Goal: Task Accomplishment & Management: Manage account settings

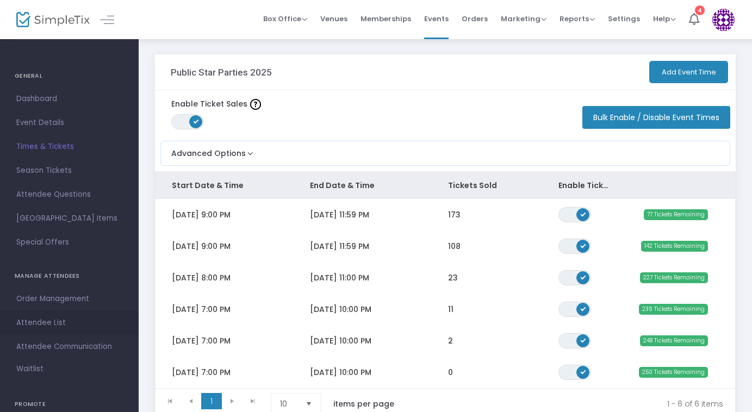
click at [59, 320] on span "Attendee List" at bounding box center [69, 323] width 106 height 14
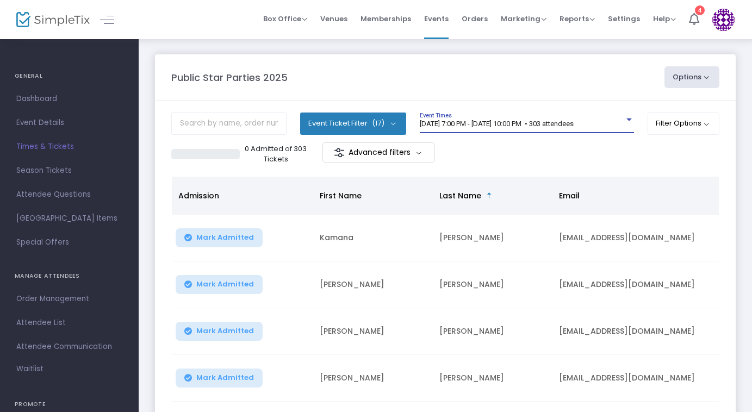
click at [562, 125] on span "[DATE] 7:00 PM - [DATE] 10:00 PM • 303 attendees" at bounding box center [497, 124] width 154 height 8
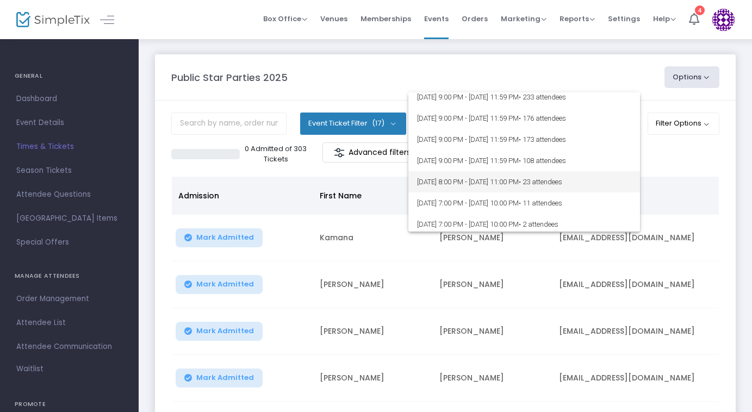
scroll to position [181, 0]
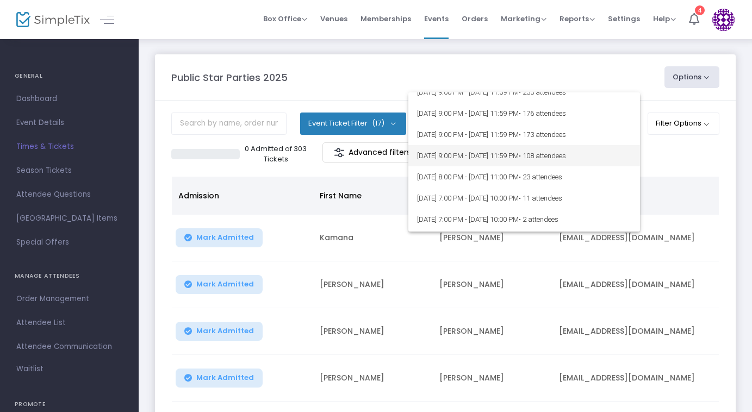
click at [566, 159] on span "• 108 attendees" at bounding box center [542, 156] width 47 height 8
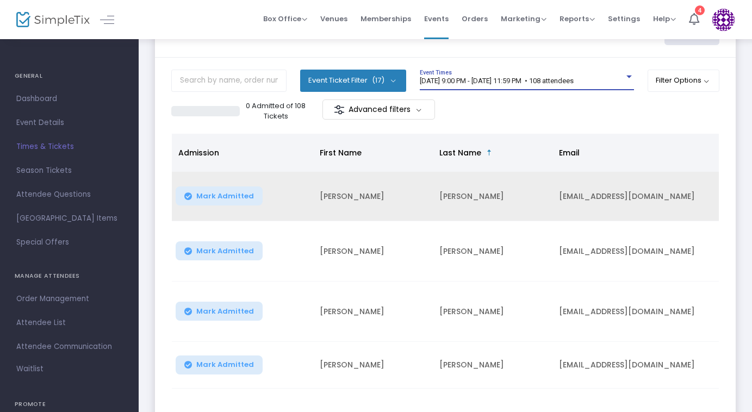
scroll to position [53, 0]
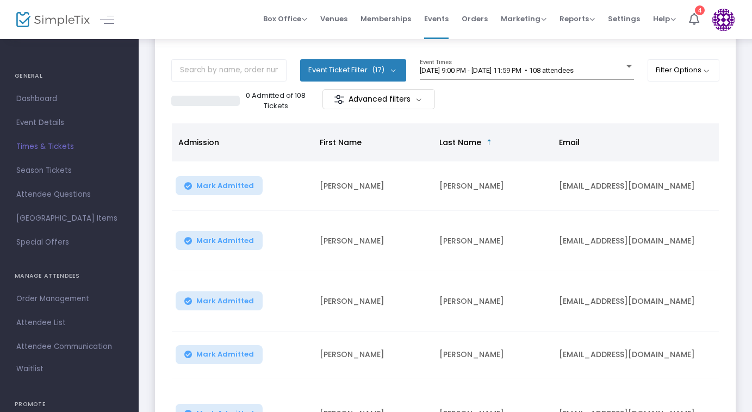
click at [459, 141] on span "Last Name" at bounding box center [460, 142] width 42 height 11
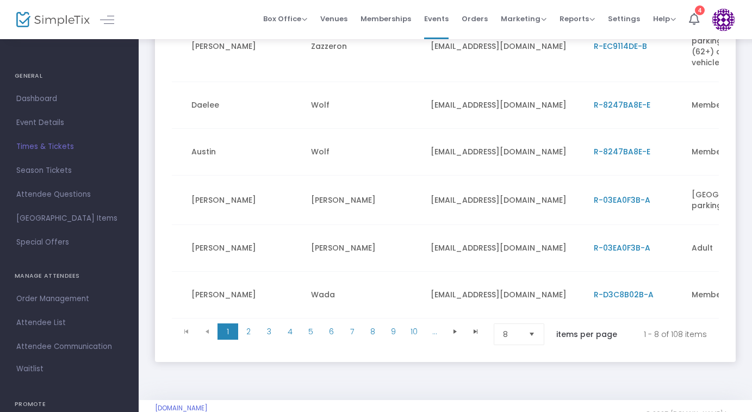
scroll to position [0, 0]
click at [608, 295] on span "R-D3C8B02B-A" at bounding box center [620, 294] width 60 height 11
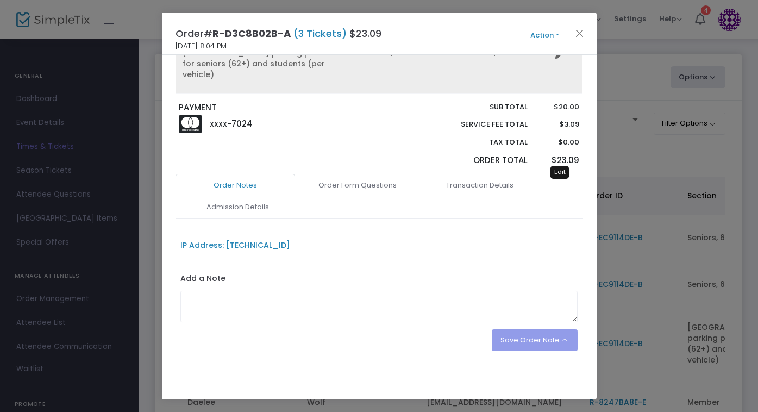
scroll to position [259, 0]
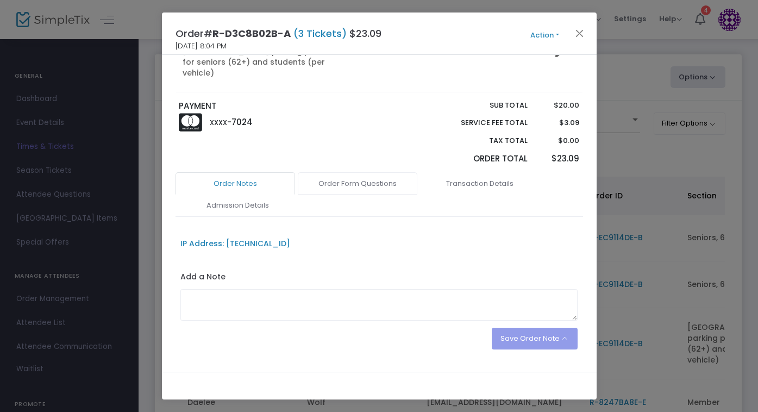
click at [349, 172] on link "Order Form Questions" at bounding box center [358, 183] width 120 height 23
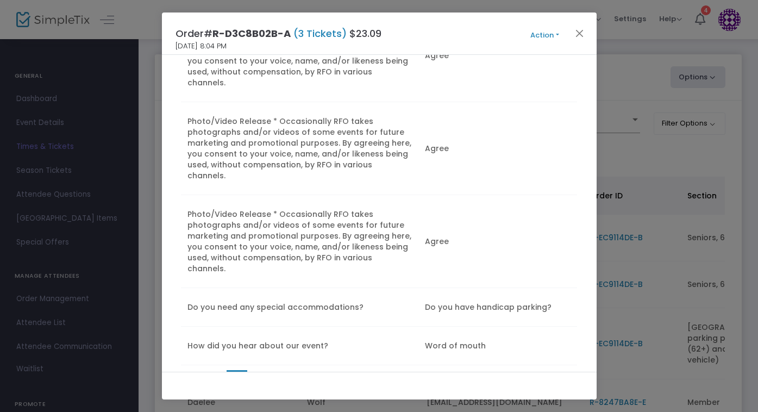
scroll to position [569, 0]
click at [518, 289] on td "Do you have handicap parking?" at bounding box center [498, 308] width 158 height 39
click at [553, 35] on button "Action" at bounding box center [545, 35] width 65 height 12
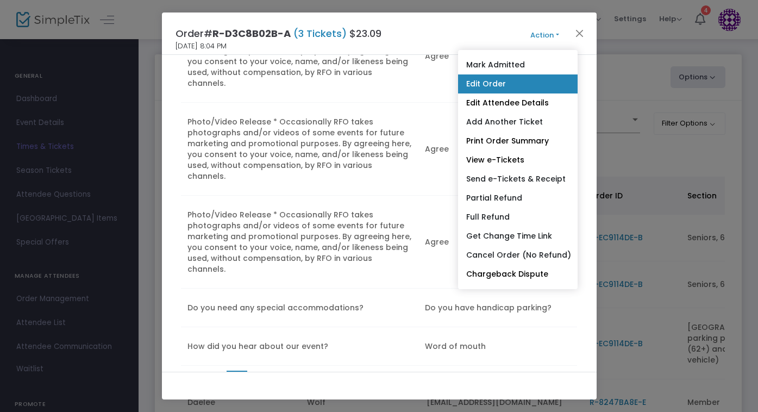
click at [524, 82] on link "Edit Order" at bounding box center [518, 83] width 120 height 19
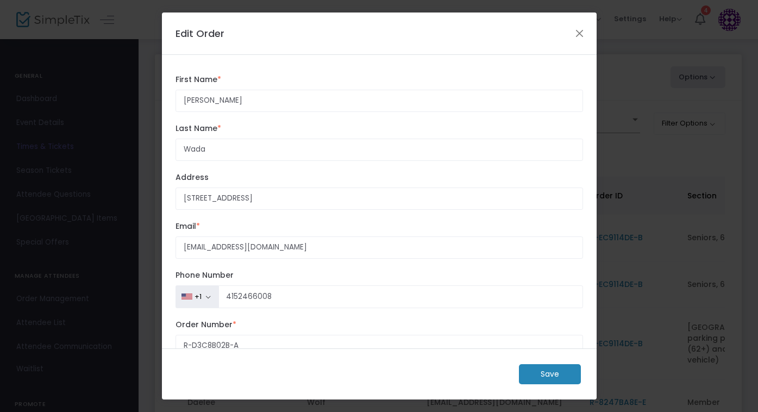
scroll to position [0, 0]
click at [581, 30] on button "Close" at bounding box center [580, 33] width 14 height 14
